Goal: Entertainment & Leisure: Browse casually

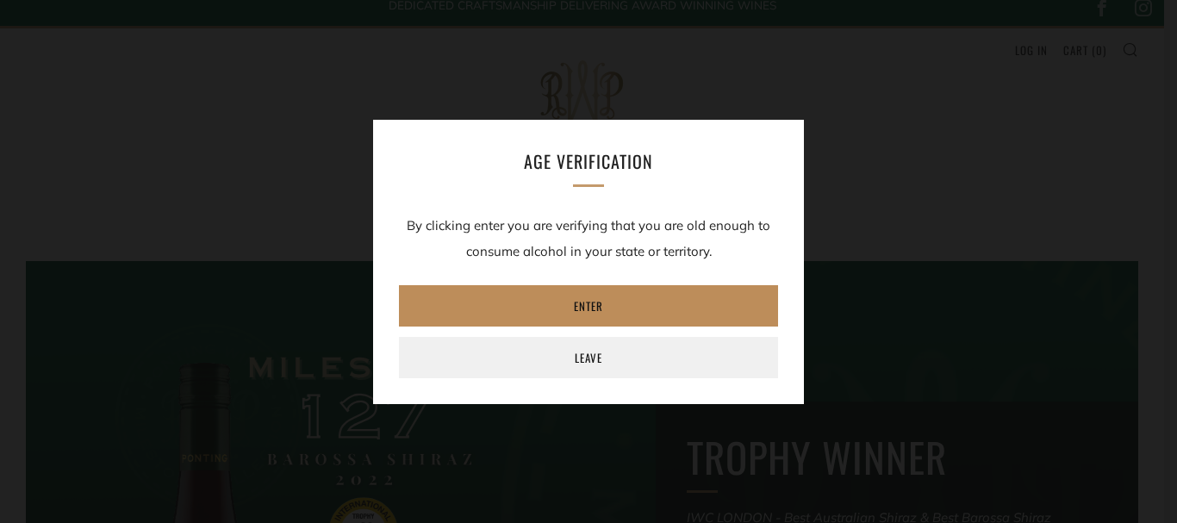
click at [588, 306] on link "Enter" at bounding box center [588, 305] width 379 height 41
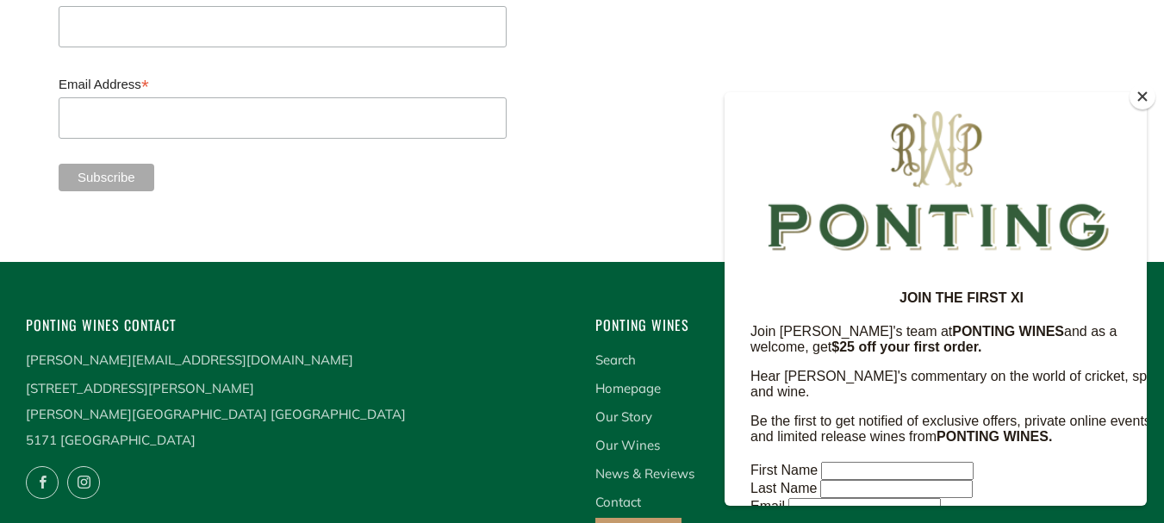
scroll to position [4622, 0]
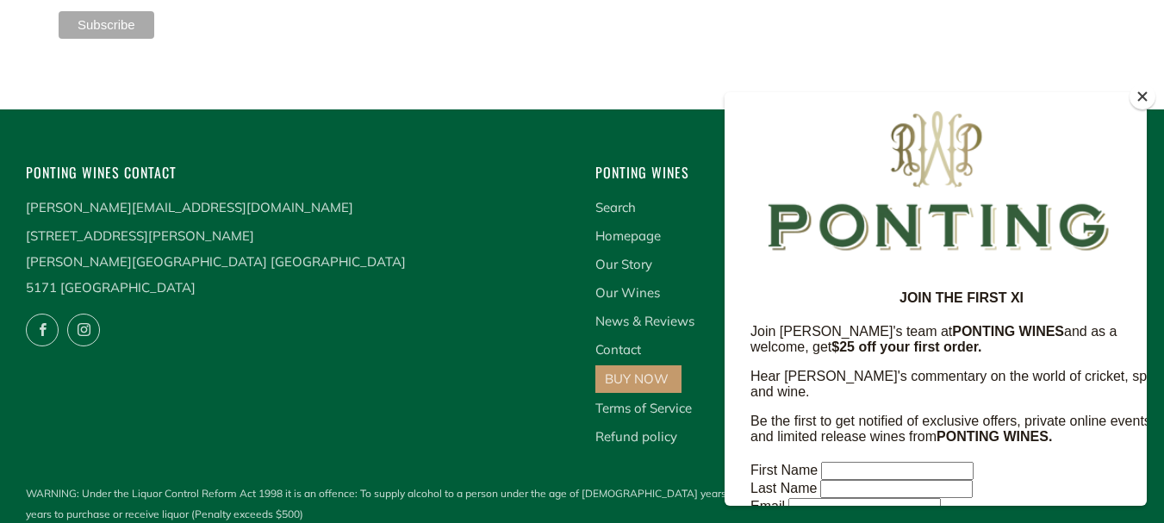
click at [1146, 96] on button "Close" at bounding box center [1142, 97] width 26 height 26
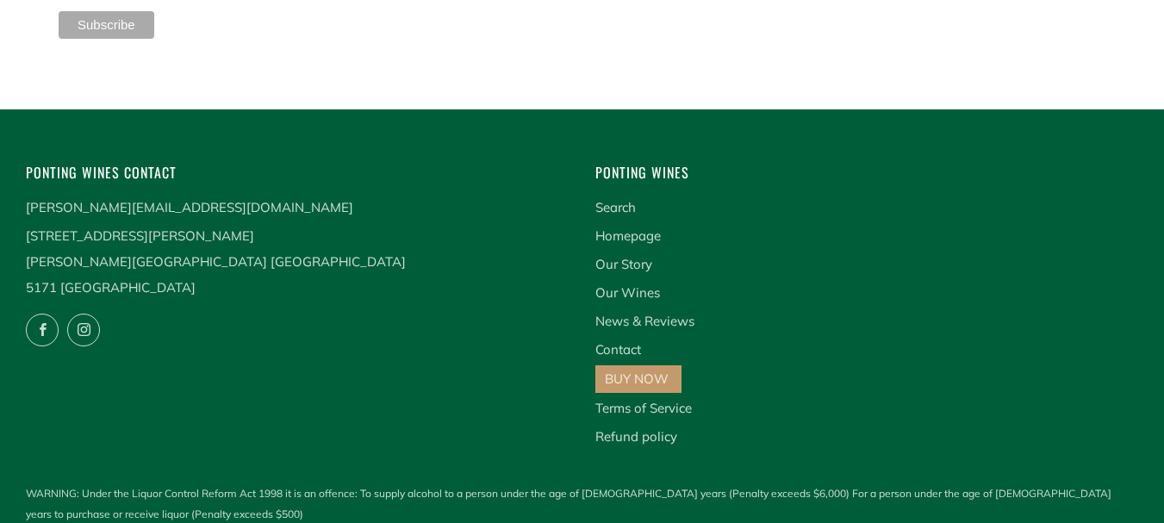
drag, startPoint x: 157, startPoint y: 221, endPoint x: 120, endPoint y: 224, distance: 37.2
click at [221, 229] on p "169 Douglas Gully Road Blewitt Springs South Australia 5171 Australia" at bounding box center [298, 262] width 544 height 78
copy p "169 Douglas Gully Road Blewitt Springs South Australia"
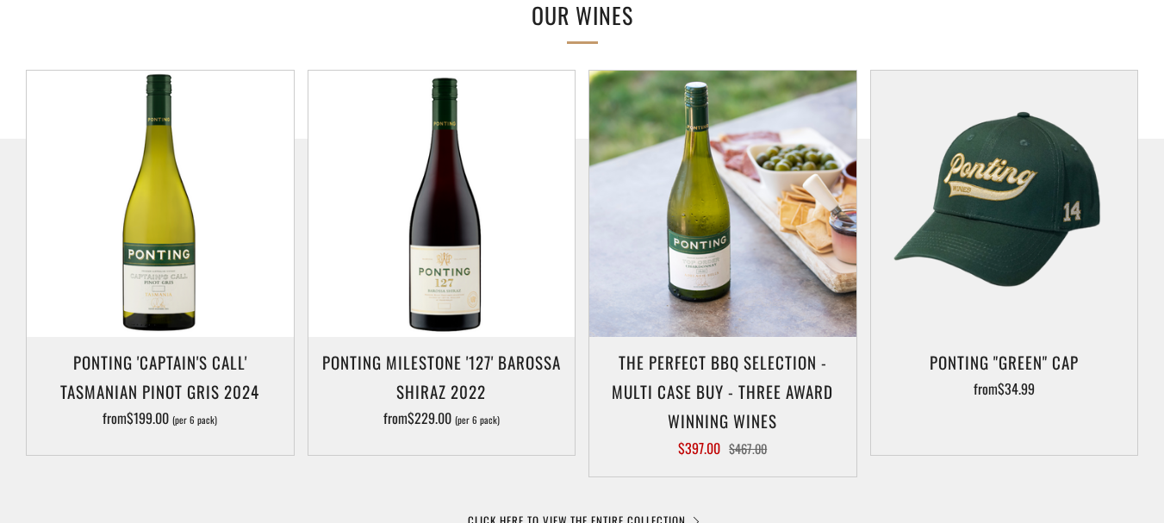
scroll to position [0, 0]
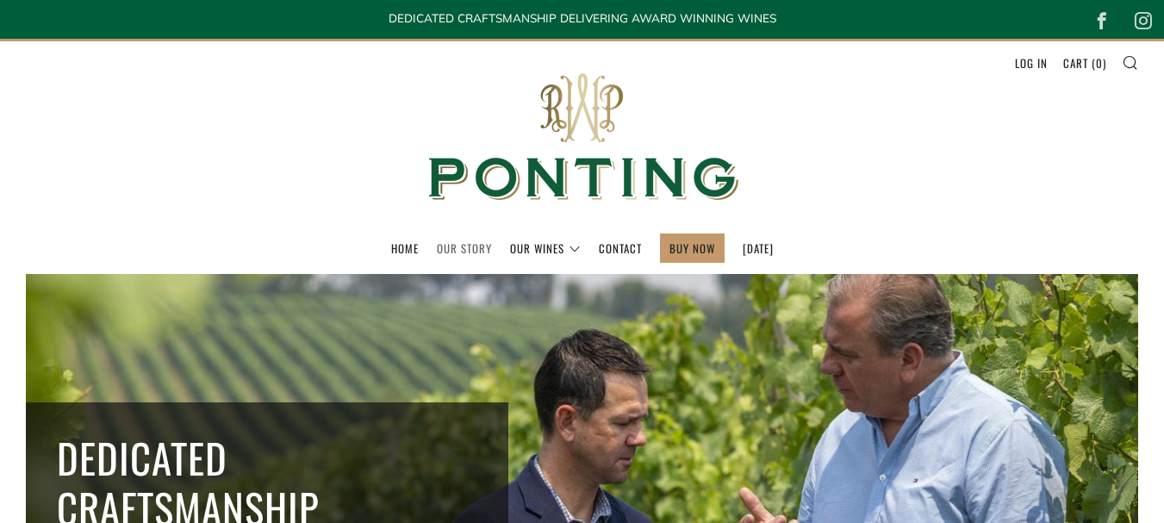
click at [437, 246] on link "Our Story" at bounding box center [464, 248] width 55 height 28
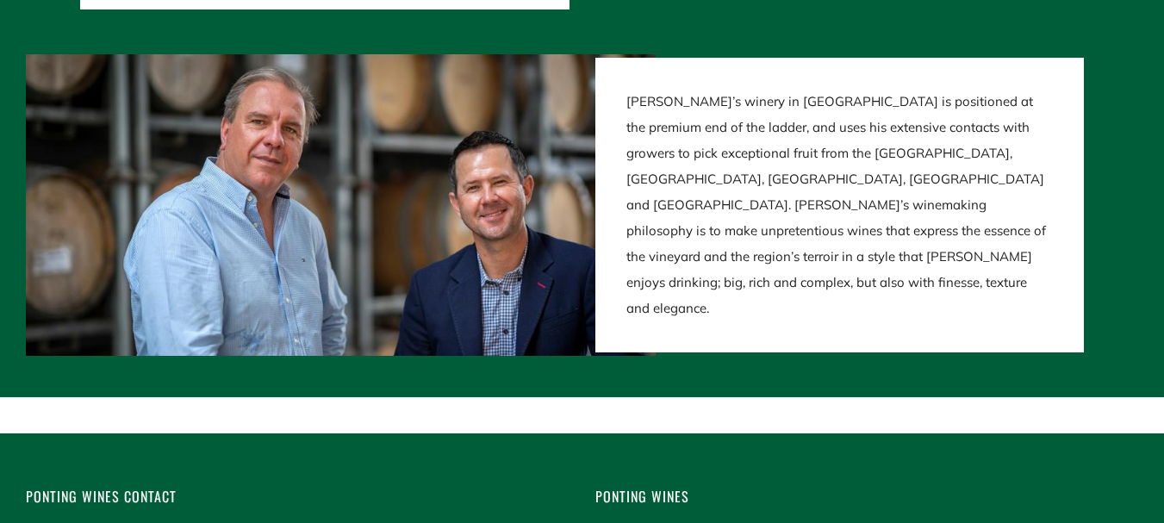
scroll to position [3491, 0]
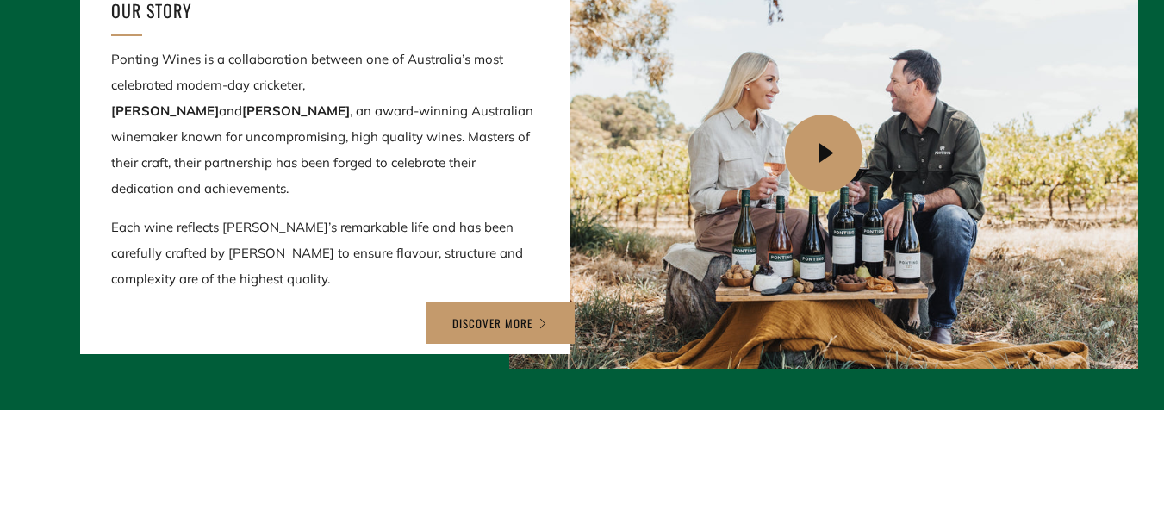
scroll to position [1844, 0]
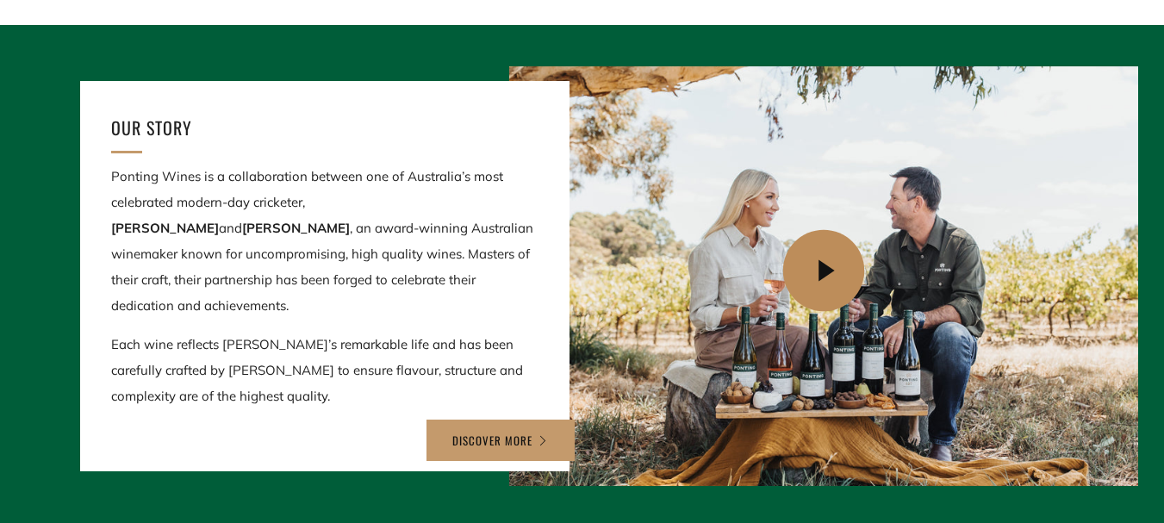
click at [818, 268] on icon at bounding box center [827, 271] width 82 height 82
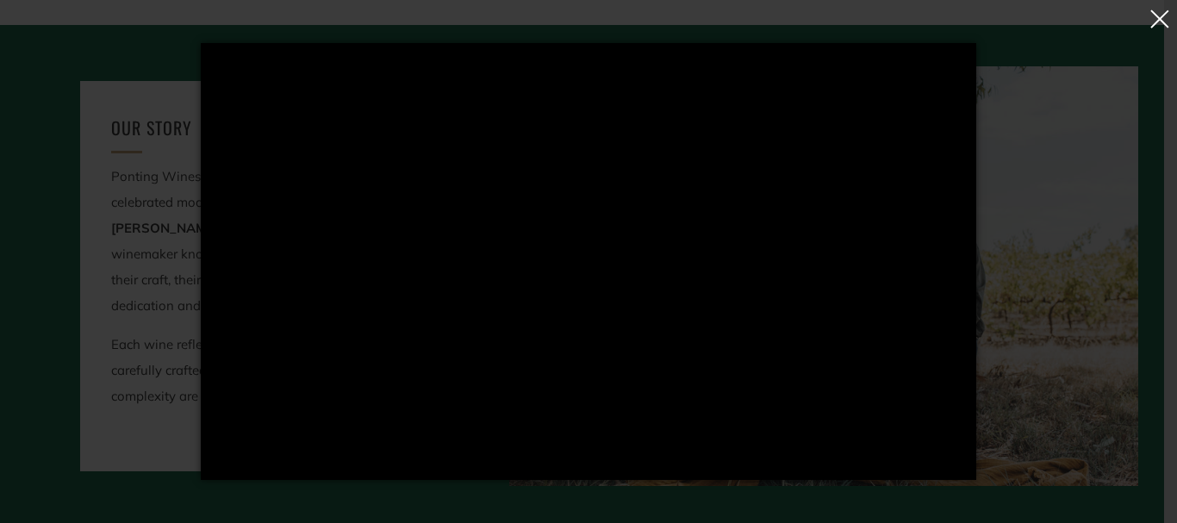
click at [1160, 22] on button "button" at bounding box center [1159, 22] width 24 height 38
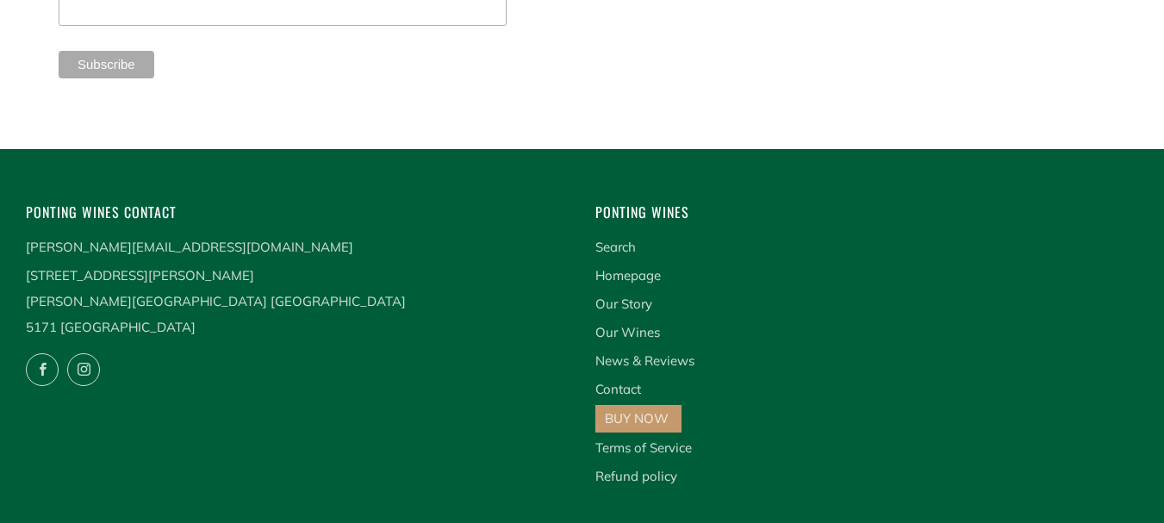
scroll to position [4656, 0]
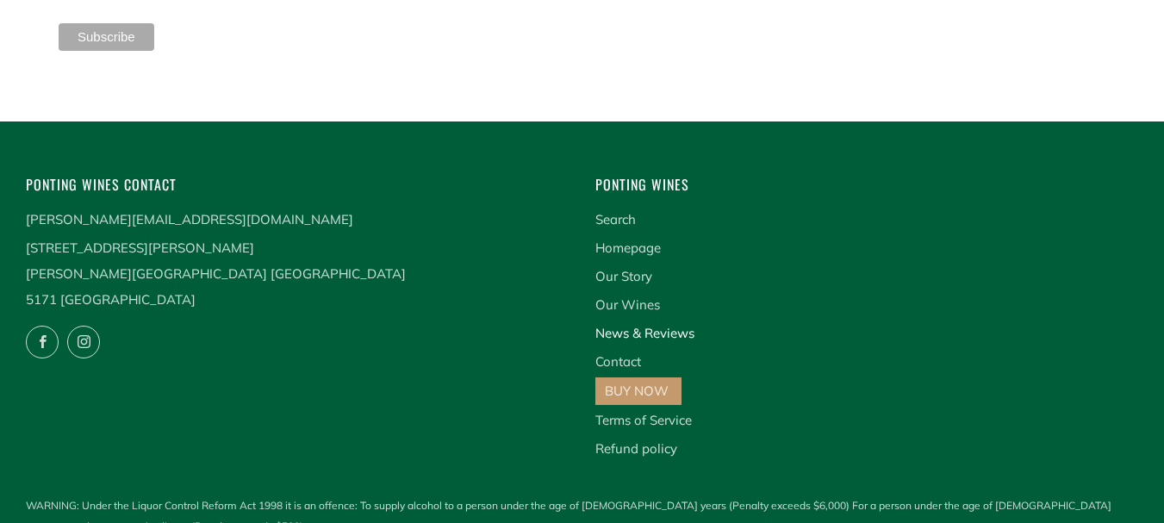
click at [669, 325] on link "News & Reviews" at bounding box center [644, 333] width 99 height 16
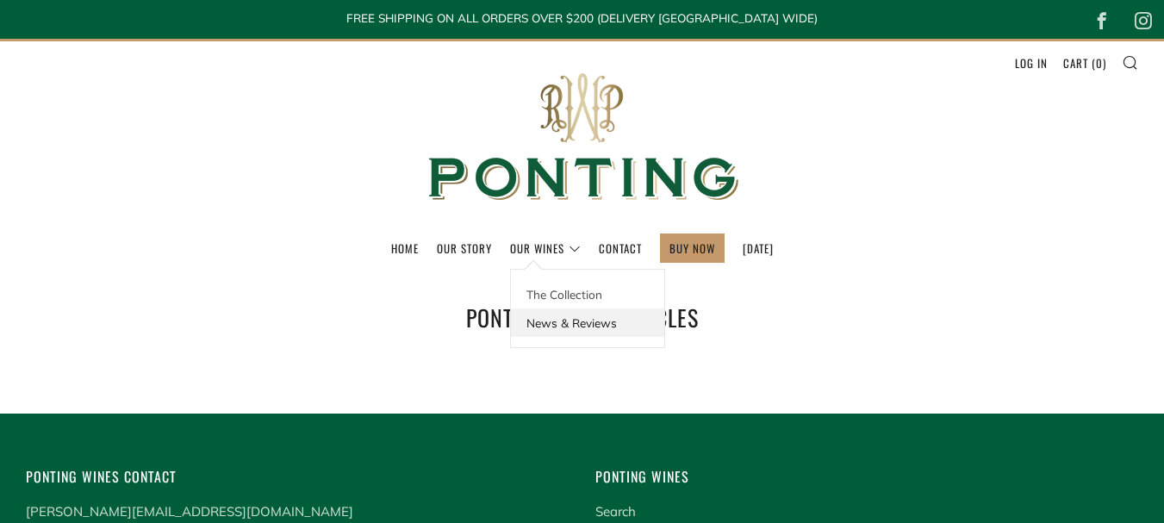
click at [575, 321] on link "News & Reviews" at bounding box center [587, 322] width 153 height 28
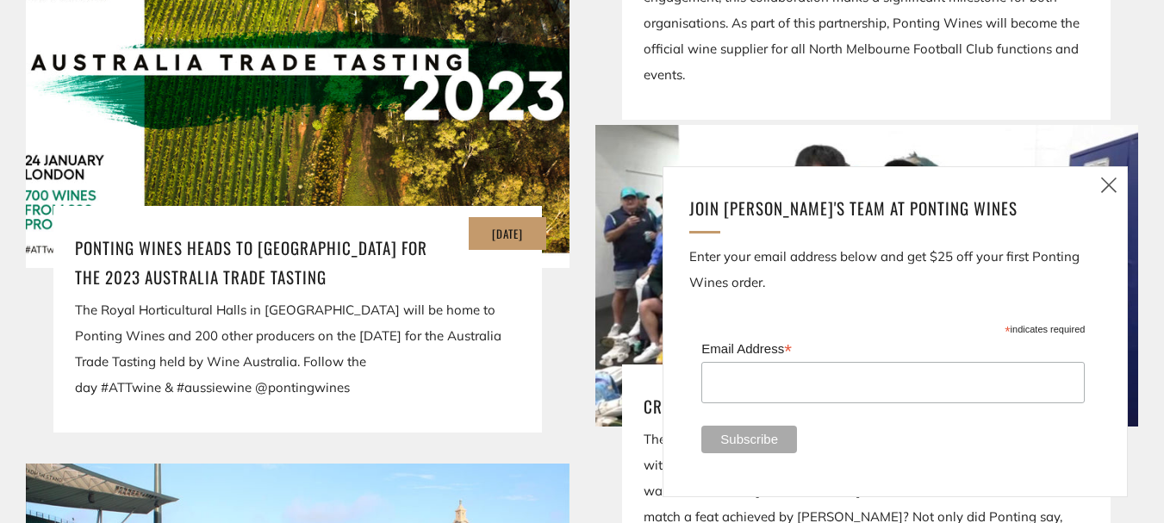
scroll to position [1503, 0]
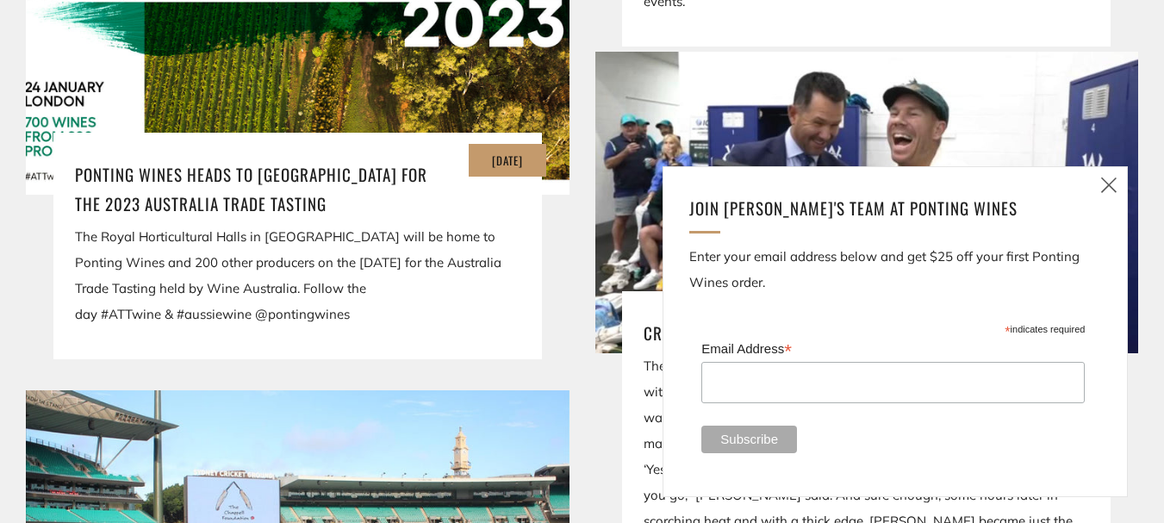
drag, startPoint x: 1107, startPoint y: 183, endPoint x: 1172, endPoint y: 208, distance: 70.1
click at [1109, 183] on icon at bounding box center [1108, 185] width 21 height 22
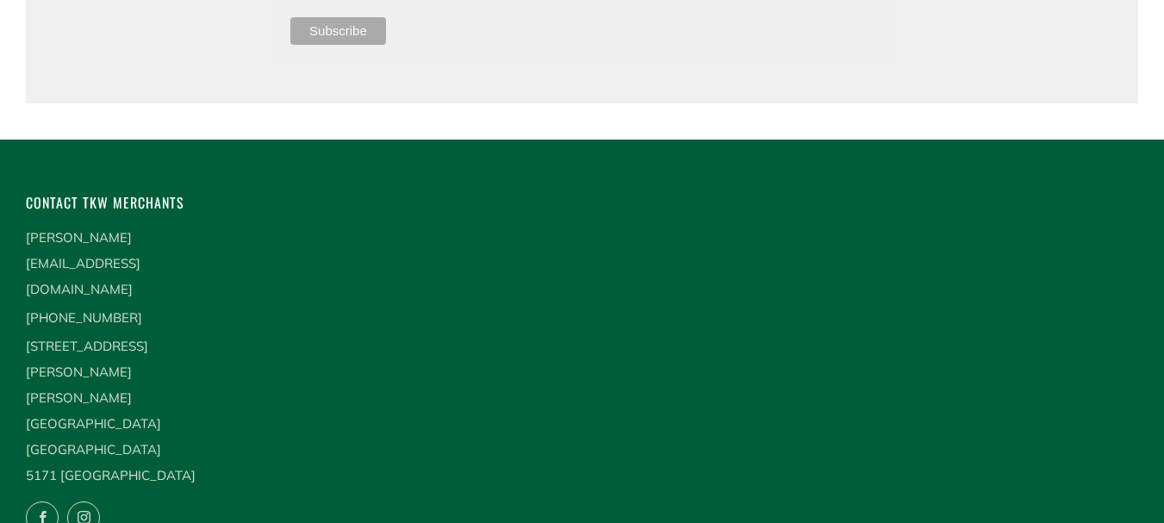
scroll to position [4125, 0]
